Goal: Transaction & Acquisition: Purchase product/service

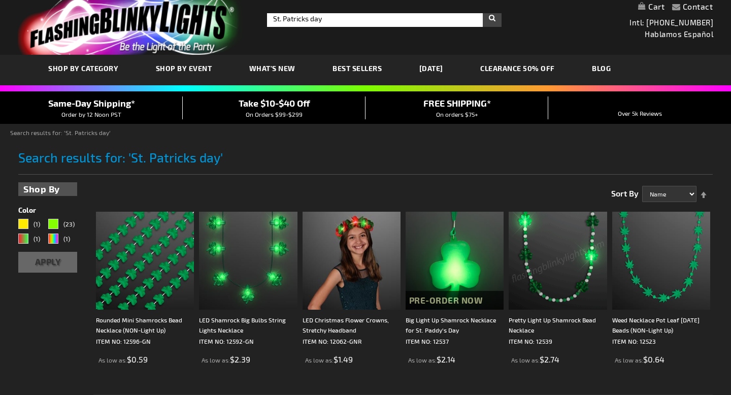
scroll to position [11, 0]
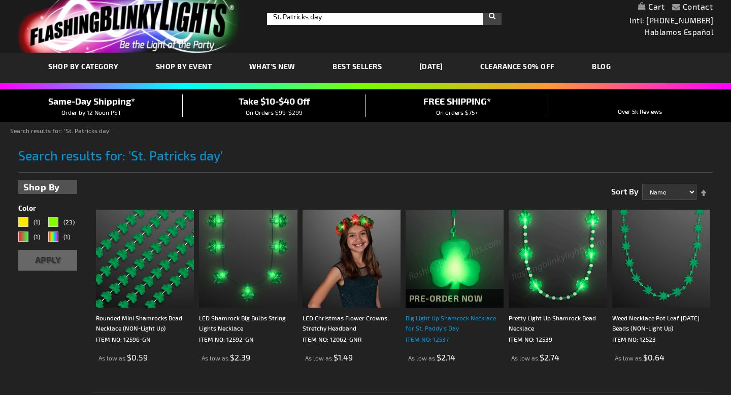
click at [444, 318] on div "Big Light Up Shamrock Necklace for St. Paddy's Day" at bounding box center [455, 323] width 98 height 20
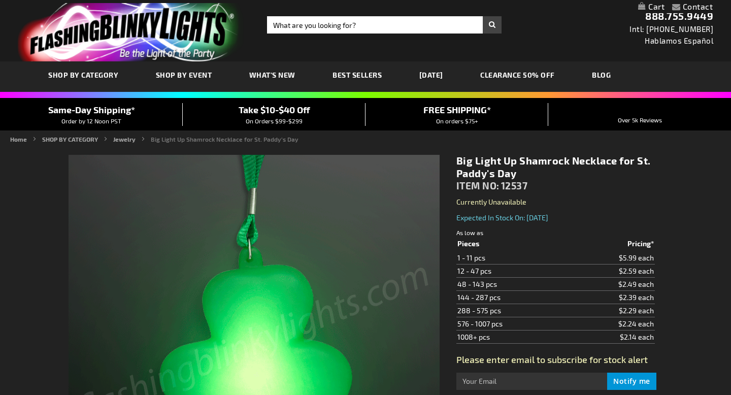
scroll to position [2, 0]
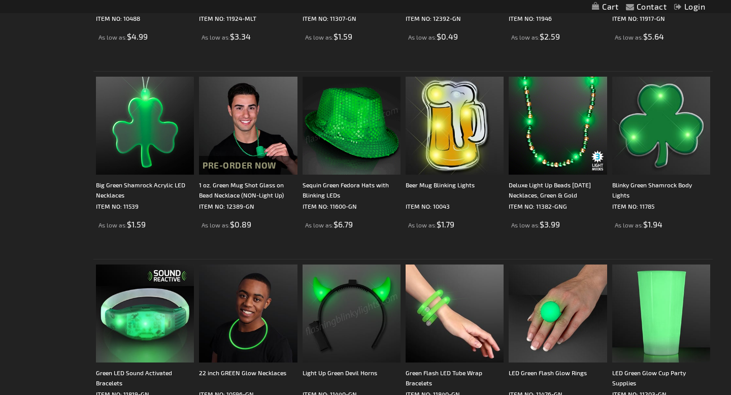
scroll to position [882, 0]
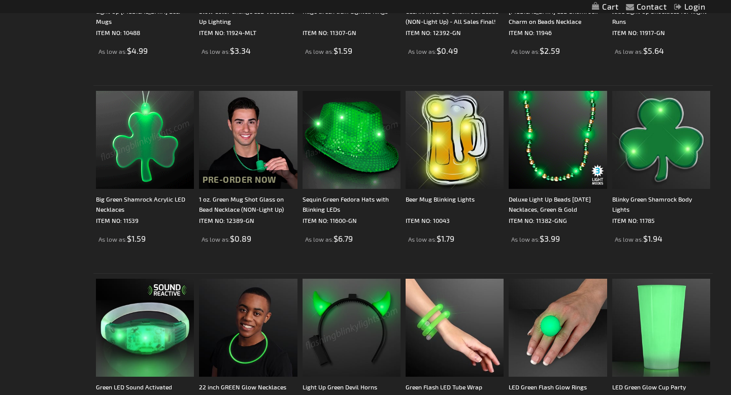
click at [139, 149] on img at bounding box center [145, 140] width 98 height 98
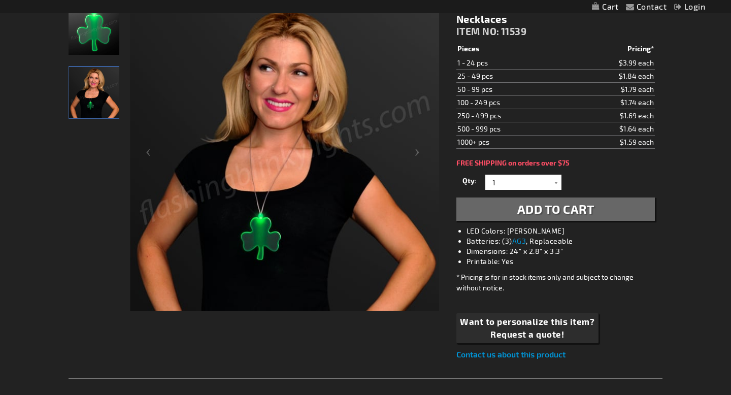
scroll to position [165, 0]
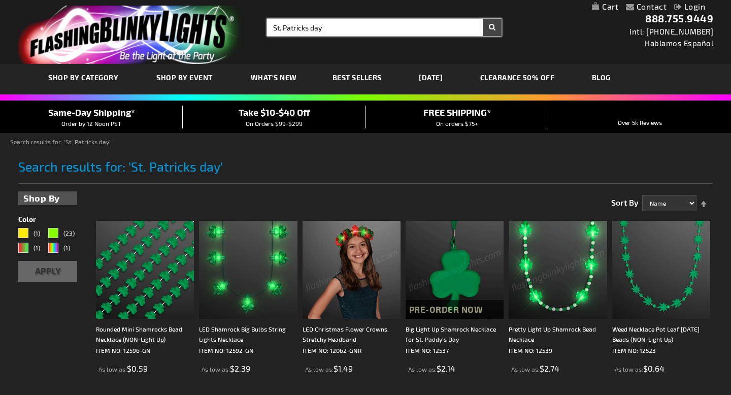
click at [350, 24] on input "St. Patricks day" at bounding box center [384, 27] width 235 height 17
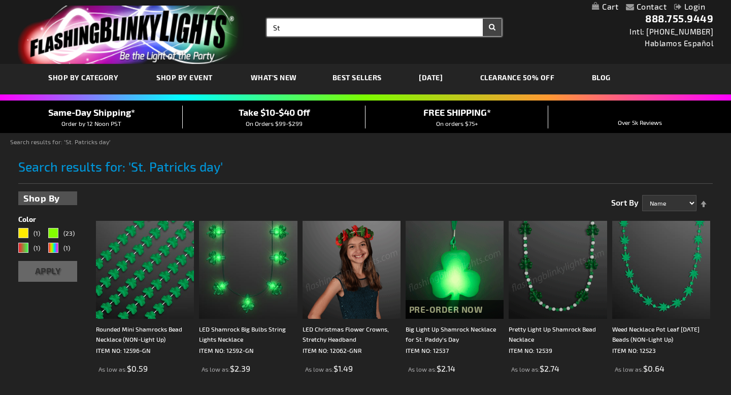
type input "S"
type input "Irish"
click at [483, 19] on button "Search" at bounding box center [492, 27] width 19 height 17
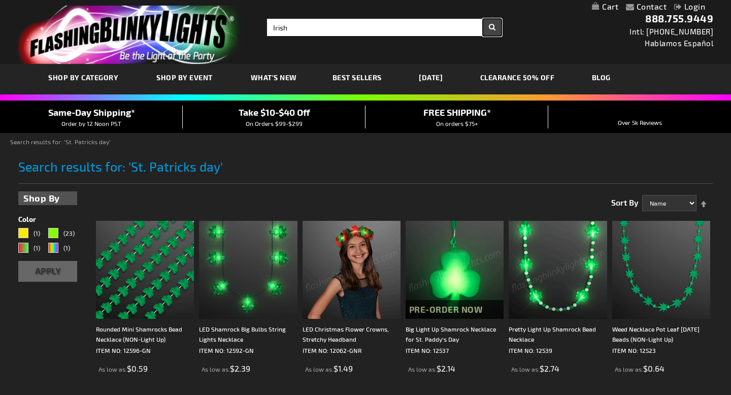
click at [494, 23] on button "Search" at bounding box center [492, 27] width 19 height 17
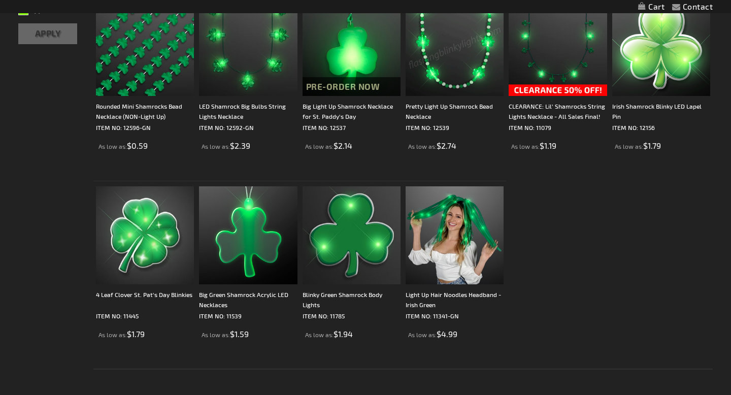
scroll to position [226, 0]
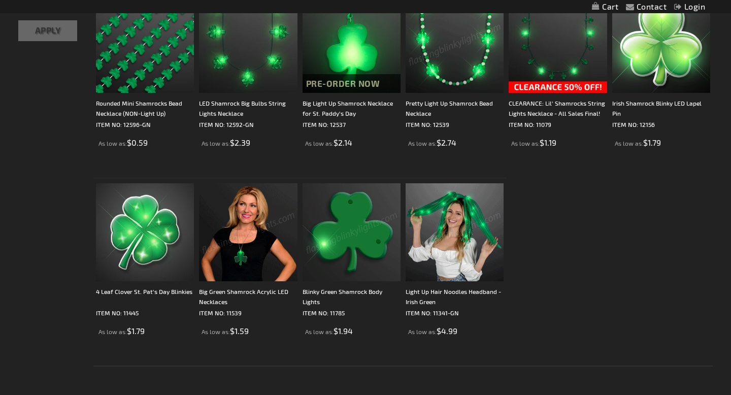
click at [237, 221] on img at bounding box center [248, 232] width 98 height 98
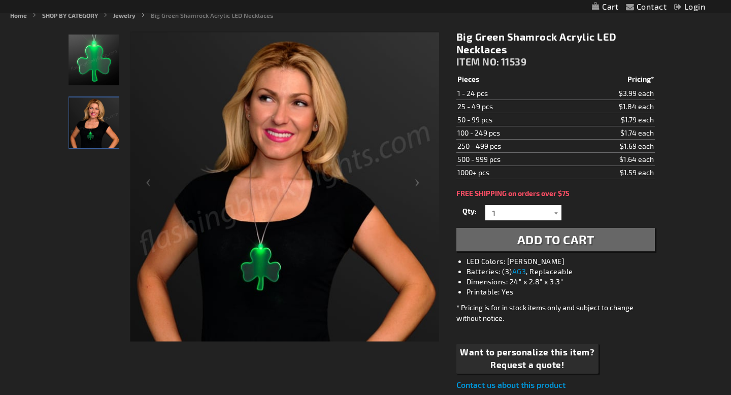
scroll to position [131, 0]
